Goal: Transaction & Acquisition: Purchase product/service

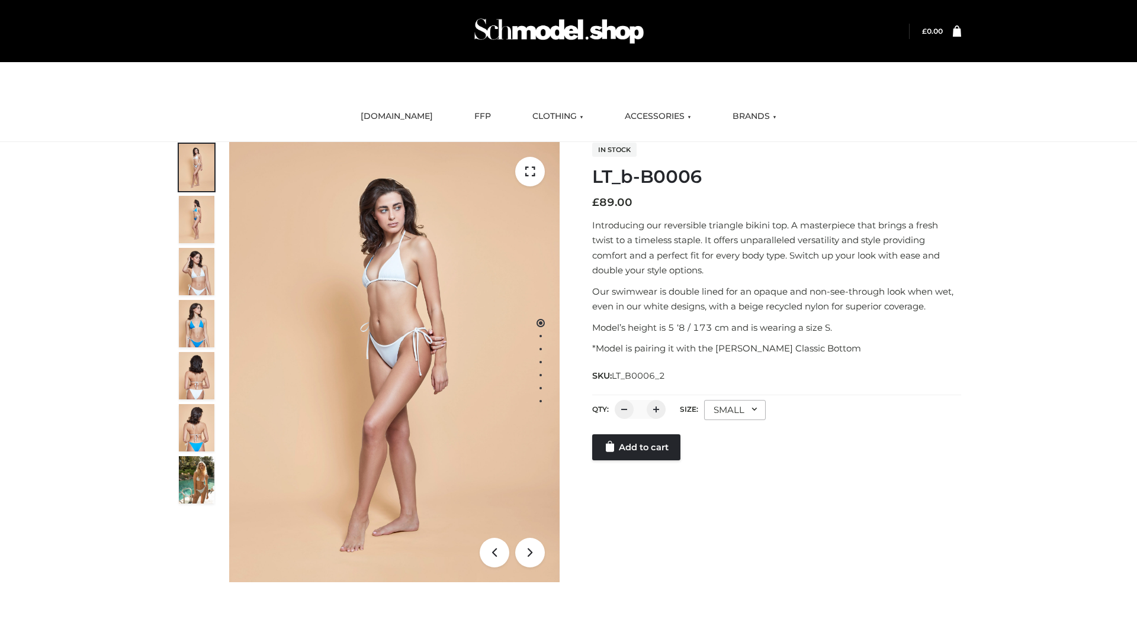
click at [637, 448] on link "Add to cart" at bounding box center [636, 448] width 88 height 26
